Goal: Register for event/course

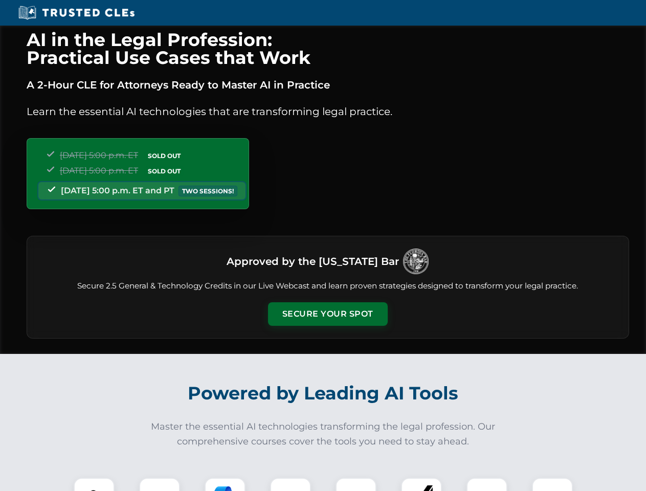
click at [328, 314] on button "Secure Your Spot" at bounding box center [328, 314] width 120 height 24
